Goal: Transaction & Acquisition: Purchase product/service

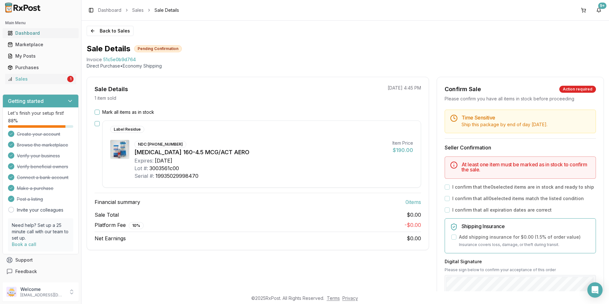
click at [26, 35] on div "Dashboard" at bounding box center [41, 33] width 66 height 6
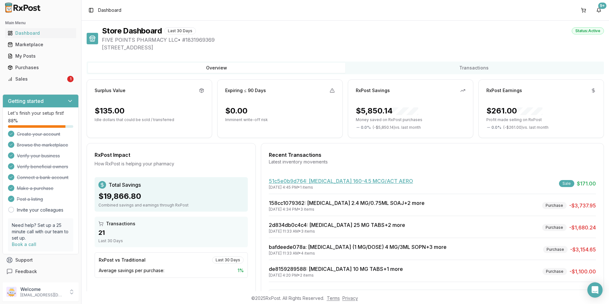
click at [304, 181] on link "51c5e0b9d764 : Symbicort 160-4.5 MCG/ACT AERO" at bounding box center [341, 181] width 144 height 6
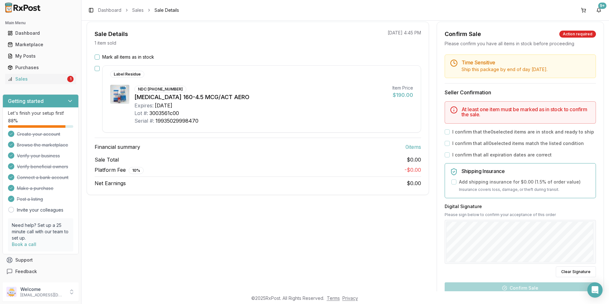
scroll to position [64, 0]
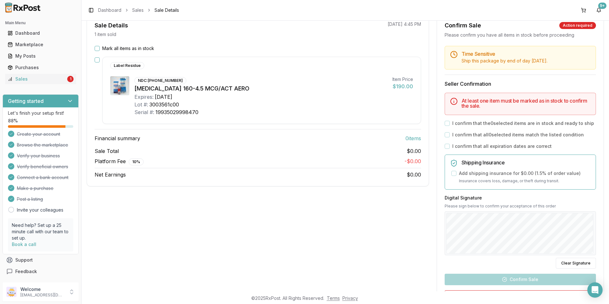
click at [450, 146] on div "I confirm that all expiration dates are correct" at bounding box center [520, 146] width 151 height 6
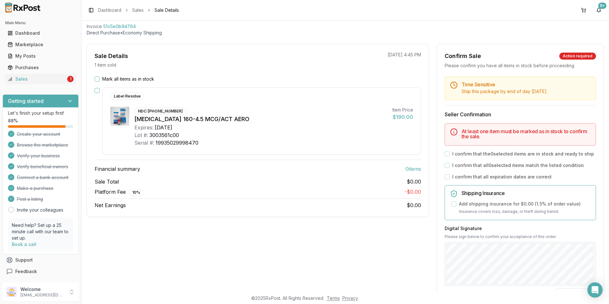
scroll to position [0, 0]
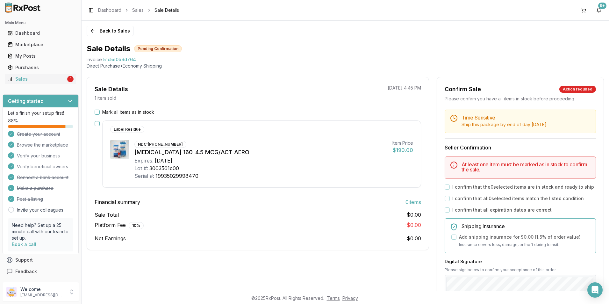
click at [245, 176] on div "Serial #: 19935029998470" at bounding box center [261, 176] width 253 height 8
click at [99, 113] on button "Mark all items as in stock" at bounding box center [97, 112] width 5 height 5
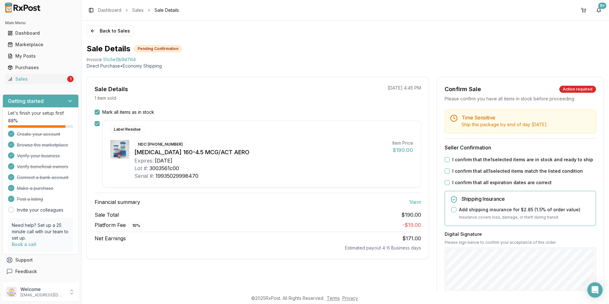
click at [446, 181] on button "I confirm that all expiration dates are correct" at bounding box center [447, 182] width 5 height 5
click at [447, 171] on button "I confirm that all 1 selected items match the listed condition" at bounding box center [447, 171] width 5 height 5
click at [441, 161] on div "Time Sensitive Ship this package by end of day Friday, September 26th . Seller …" at bounding box center [520, 244] width 167 height 269
click at [446, 157] on button "I confirm that the 1 selected items are in stock and ready to ship" at bounding box center [447, 159] width 5 height 5
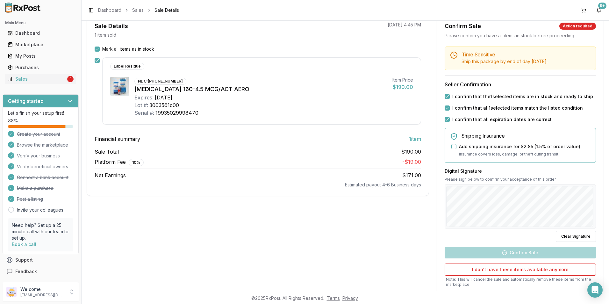
scroll to position [64, 0]
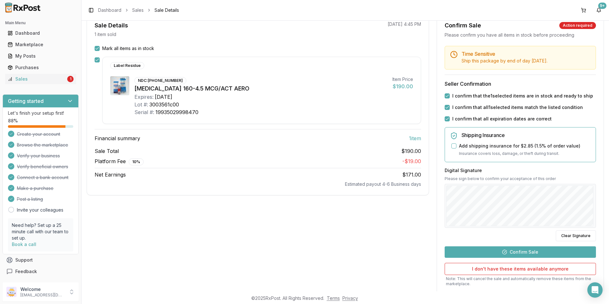
click at [489, 252] on button "Confirm Sale" at bounding box center [520, 251] width 151 height 11
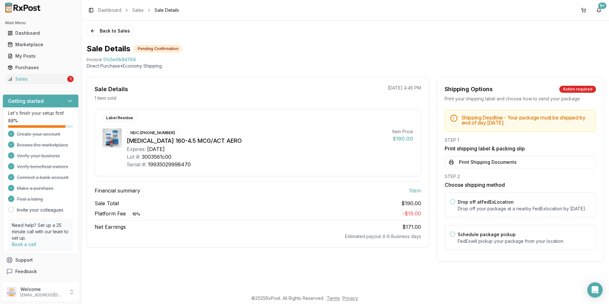
scroll to position [0, 0]
click at [468, 160] on button "Print Shipping Documents" at bounding box center [520, 162] width 151 height 12
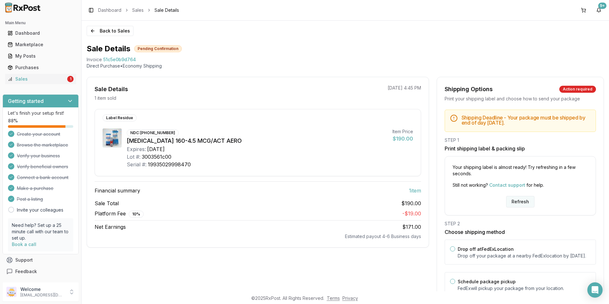
click at [512, 200] on button "Refresh" at bounding box center [520, 201] width 28 height 11
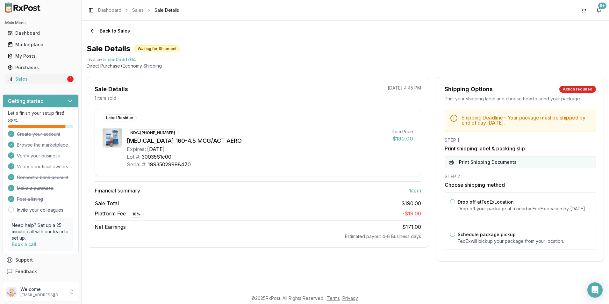
click at [467, 162] on button "Print Shipping Documents" at bounding box center [520, 162] width 151 height 12
click at [453, 202] on button "Drop off at FedEx Location" at bounding box center [452, 201] width 5 height 5
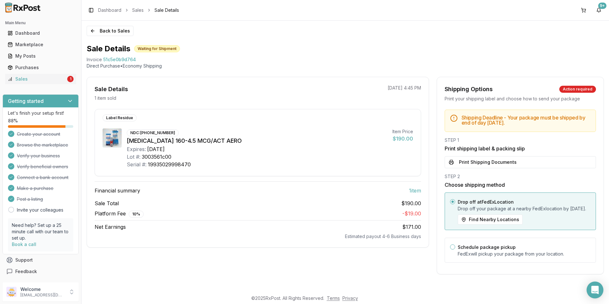
click at [596, 292] on icon "Open Intercom Messenger" at bounding box center [595, 290] width 7 height 8
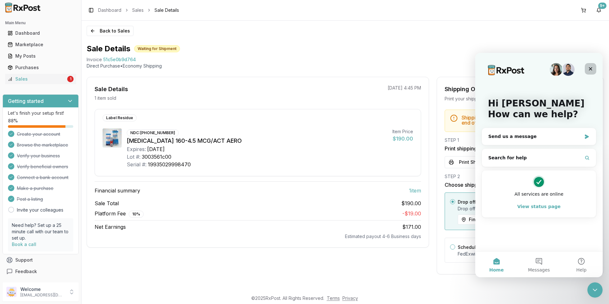
click at [591, 66] on icon "Close" at bounding box center [590, 68] width 5 height 5
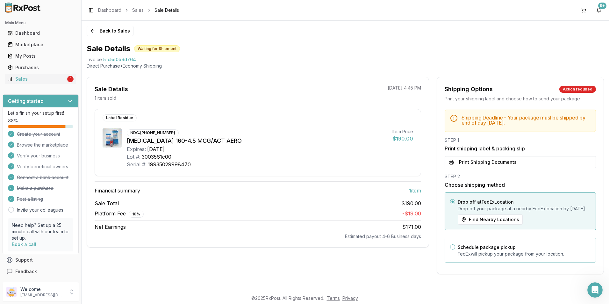
click at [452, 250] on button "Schedule package pickup" at bounding box center [452, 246] width 5 height 5
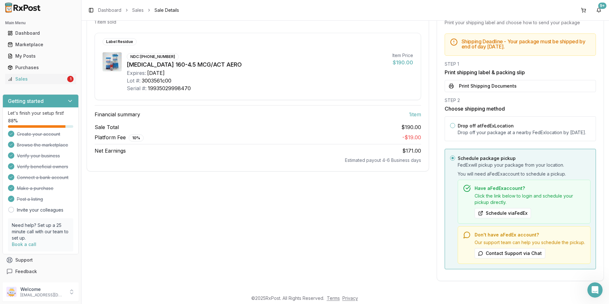
scroll to position [89, 0]
click at [453, 123] on button "Drop off at FedEx Location" at bounding box center [452, 125] width 5 height 5
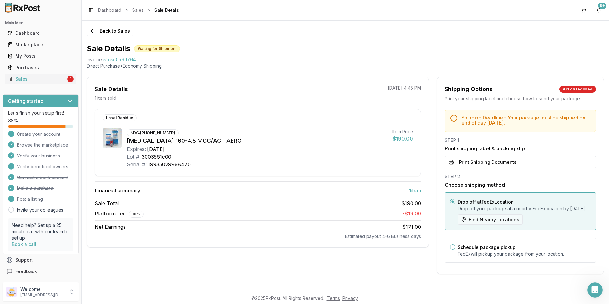
drag, startPoint x: 494, startPoint y: 226, endPoint x: 462, endPoint y: 227, distance: 31.6
click at [462, 225] on button "Find Nearby Locations" at bounding box center [490, 220] width 65 height 10
click at [465, 224] on button "Find Nearby Locations" at bounding box center [490, 220] width 65 height 10
click at [29, 33] on div "Dashboard" at bounding box center [41, 33] width 66 height 6
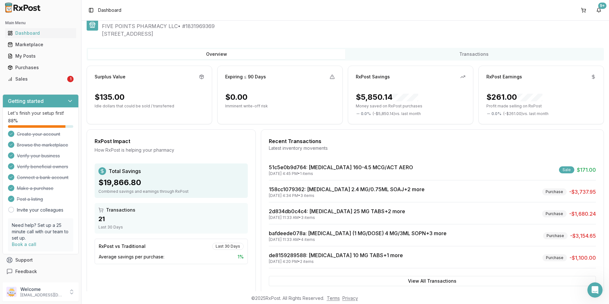
scroll to position [27, 0]
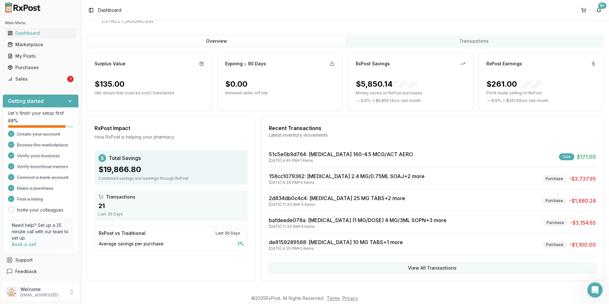
click at [419, 270] on button "View All Transactions" at bounding box center [432, 268] width 327 height 10
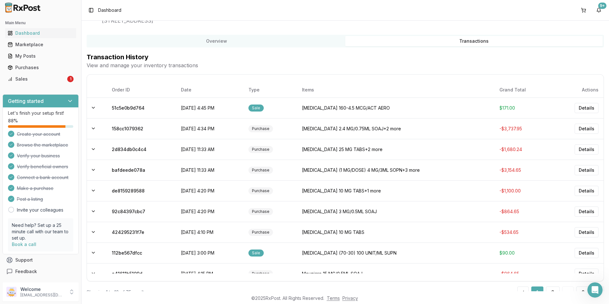
scroll to position [31, 0]
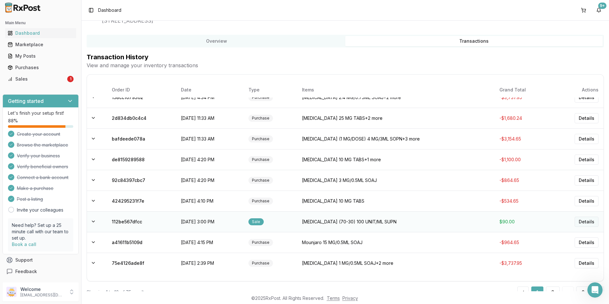
click at [581, 224] on button "Details" at bounding box center [587, 222] width 24 height 10
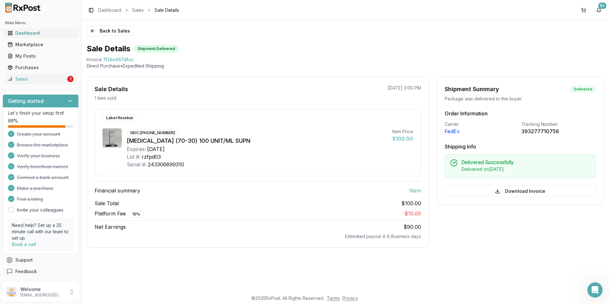
click at [25, 31] on div "Dashboard" at bounding box center [41, 33] width 66 height 6
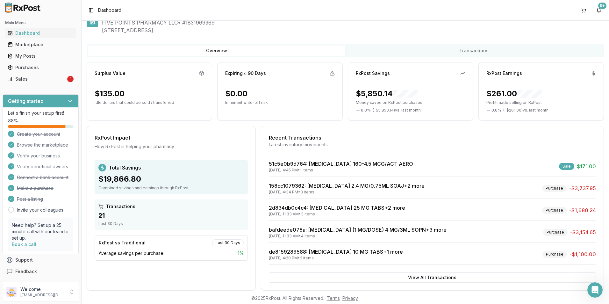
scroll to position [27, 0]
